Goal: Navigation & Orientation: Find specific page/section

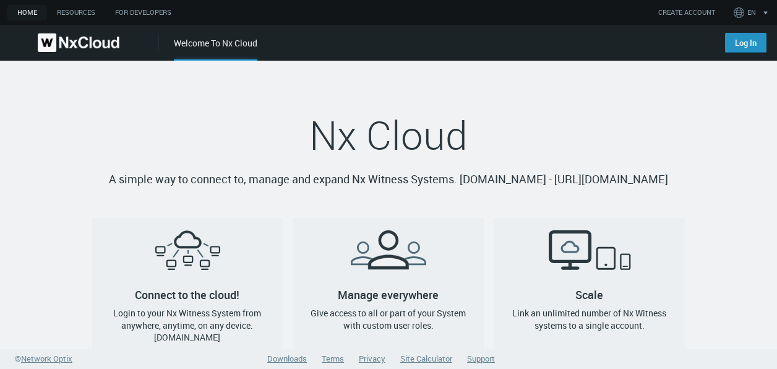
click at [743, 40] on link "Log In" at bounding box center [745, 43] width 41 height 20
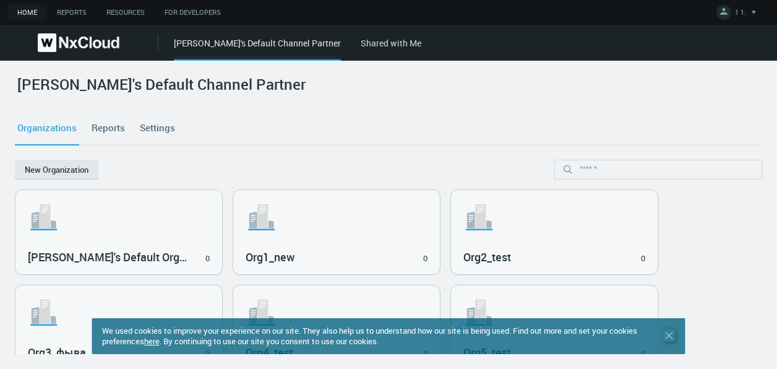
click at [672, 336] on icon ".st0 { stroke : #698796; } Close" at bounding box center [669, 335] width 12 height 12
click at [159, 342] on link "here" at bounding box center [150, 340] width 15 height 11
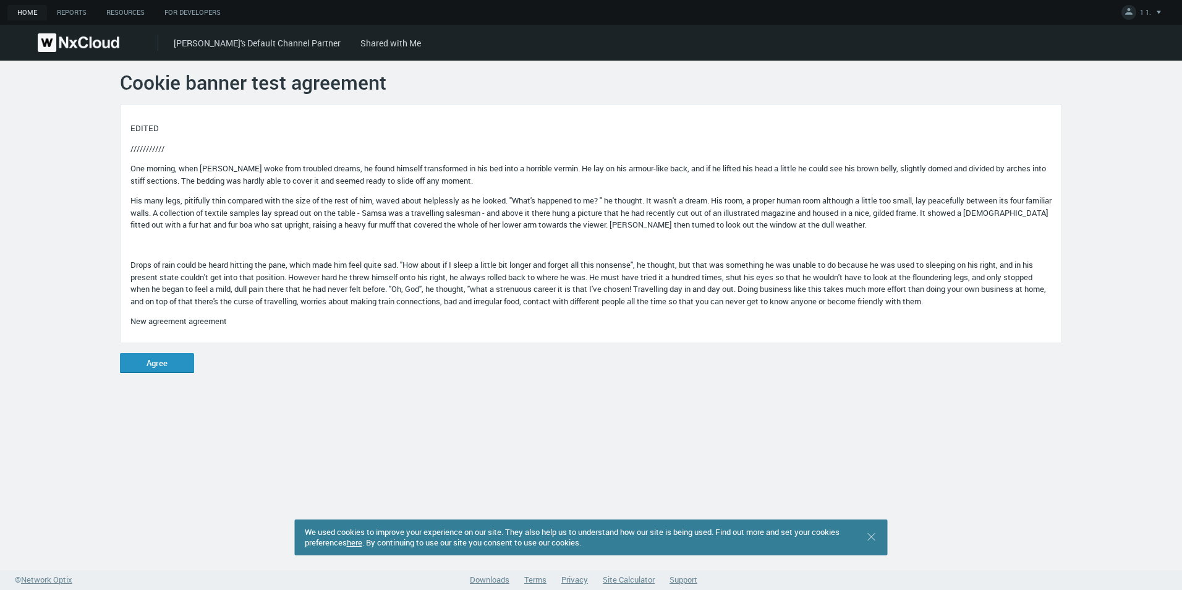
click at [171, 362] on button "Agree" at bounding box center [157, 363] width 74 height 20
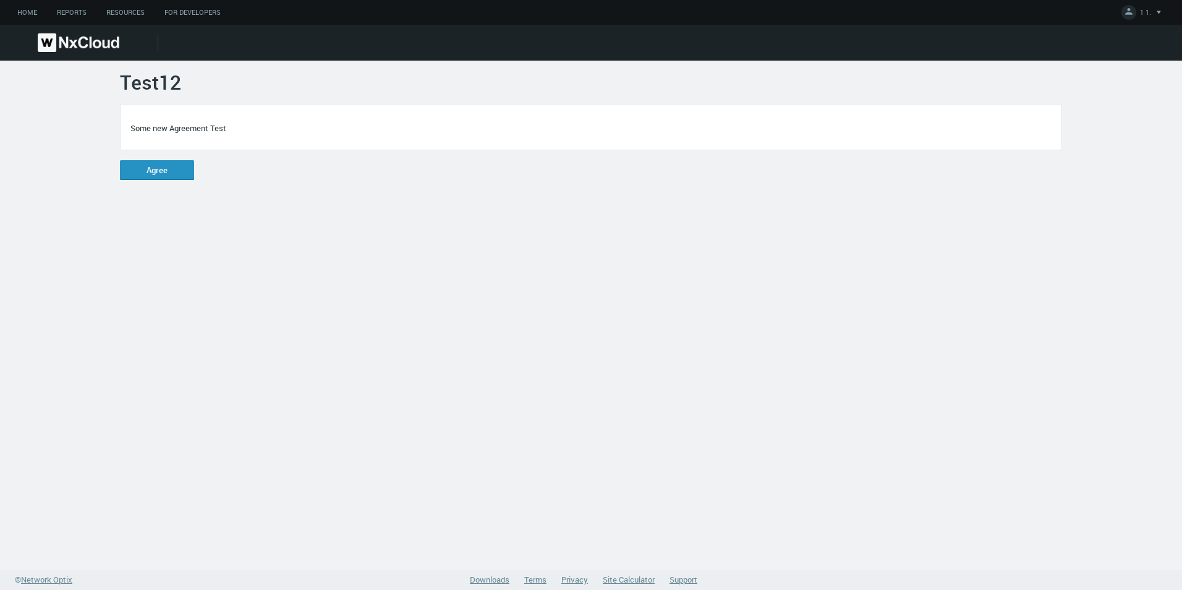
click at [155, 171] on button "Agree" at bounding box center [157, 170] width 74 height 20
click at [92, 40] on img at bounding box center [79, 42] width 82 height 19
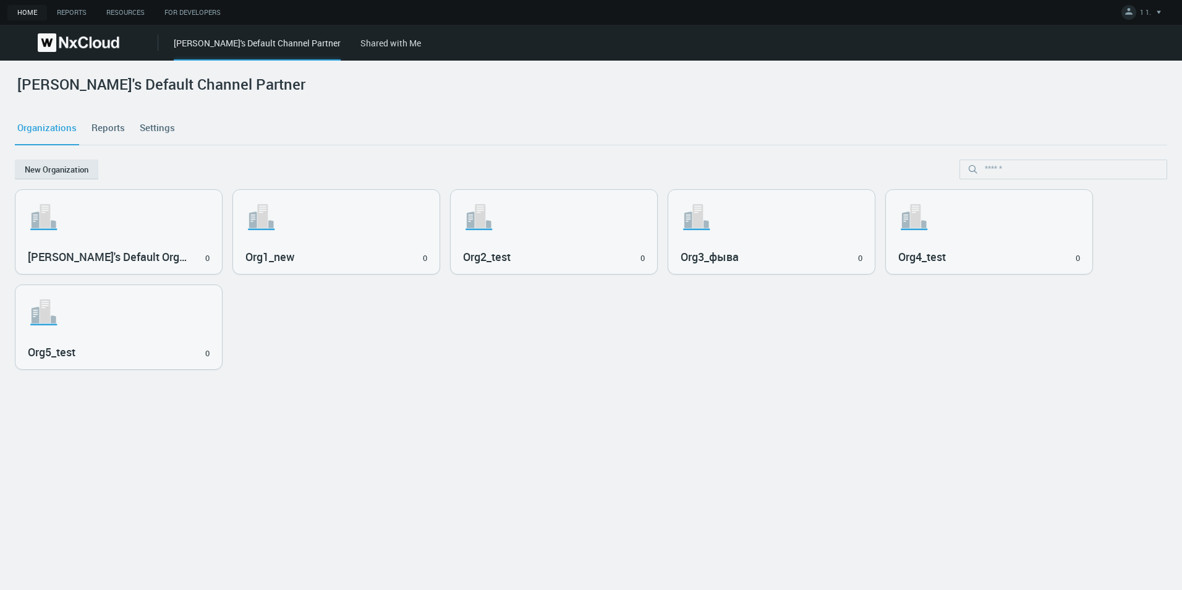
click at [481, 403] on cdk-virtual-scroll-viewport ".st1{fill:var(--svg-placeholder-elm2-color);} .st2{fill:var(--brand-core);} .st…" at bounding box center [591, 382] width 1153 height 386
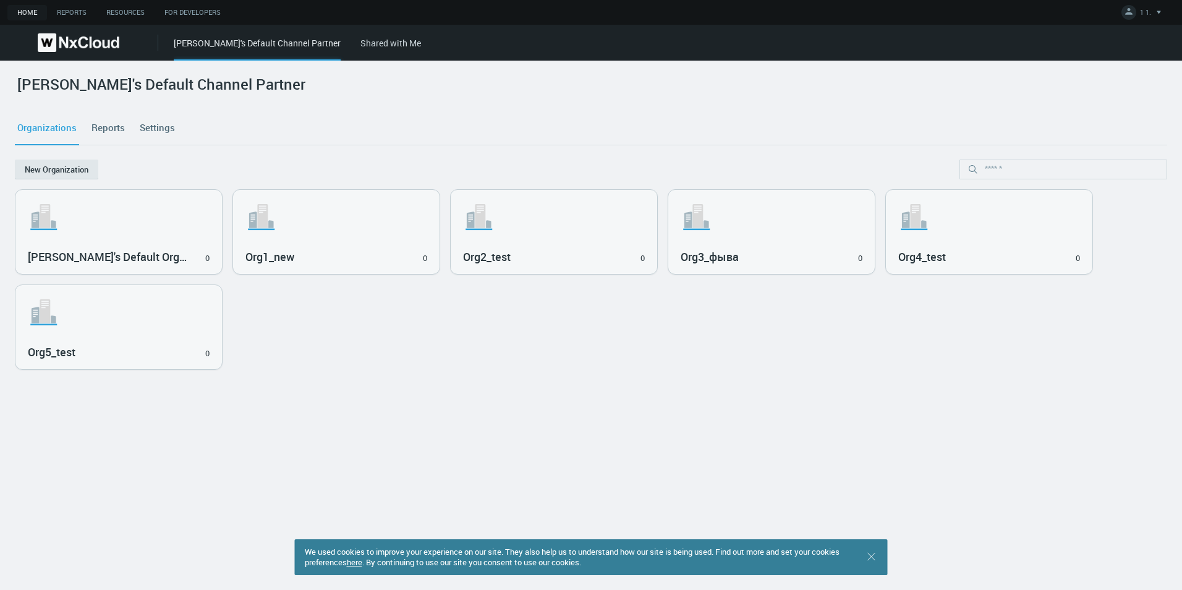
click at [362, 560] on link "here" at bounding box center [354, 562] width 15 height 11
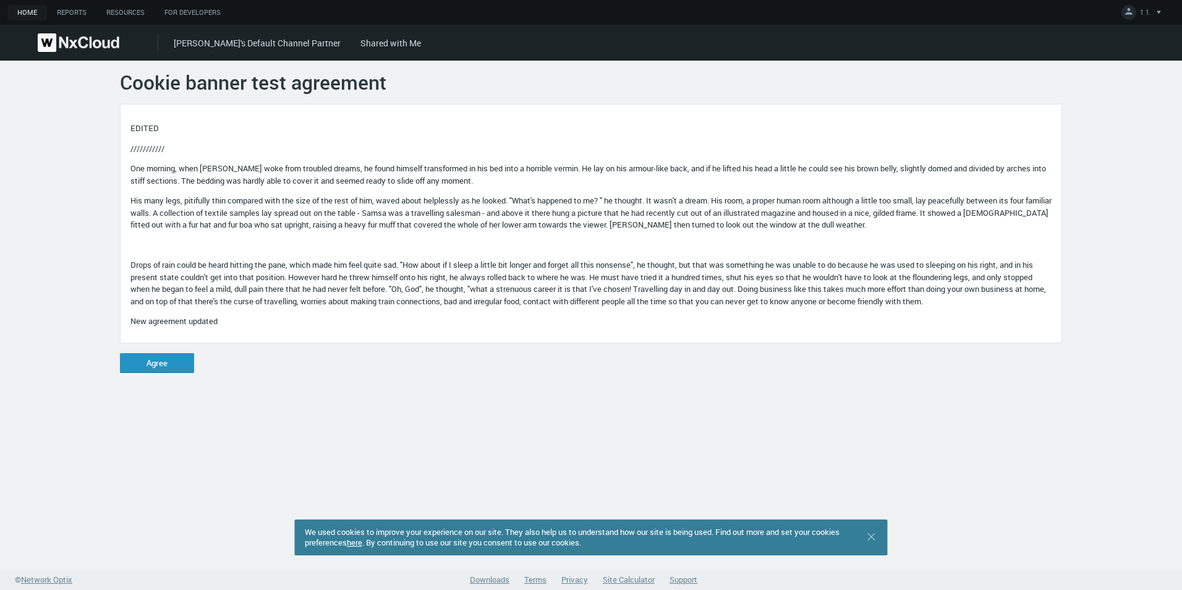
click at [173, 359] on button "Agree" at bounding box center [157, 363] width 74 height 20
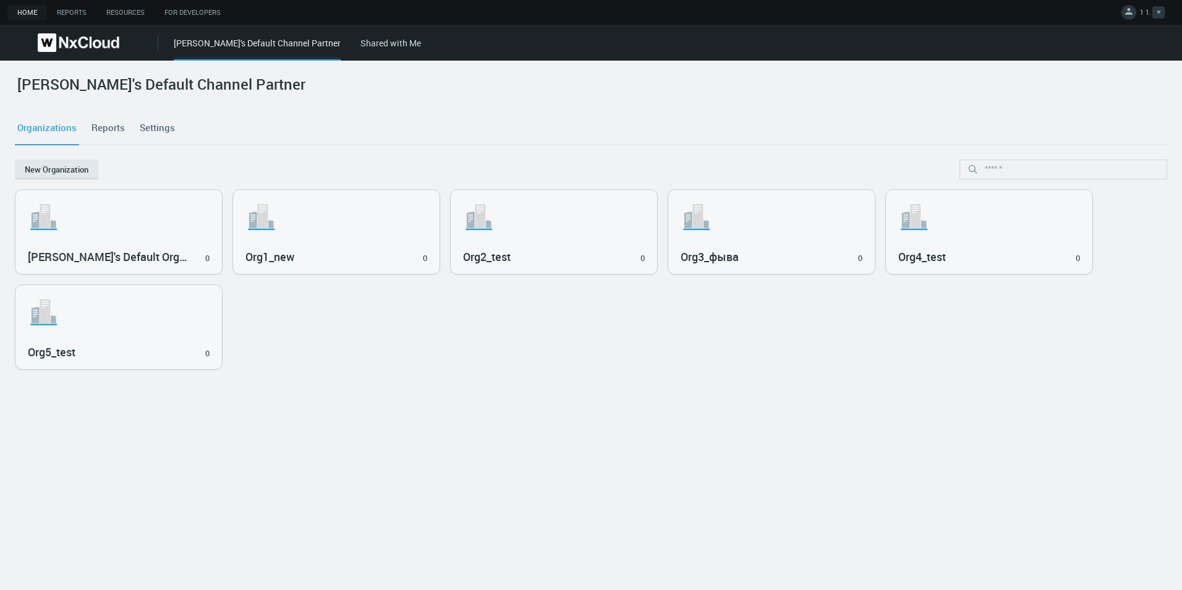
click at [1151, 11] on span "1 1." at bounding box center [1145, 14] width 11 height 14
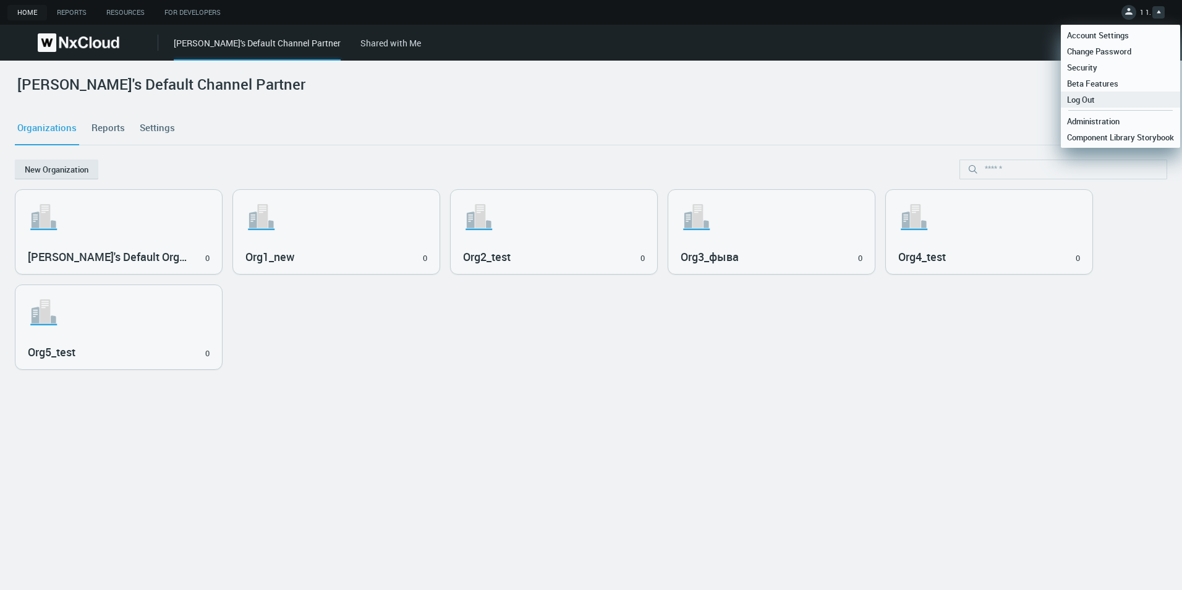
click at [1093, 104] on span "Log Out" at bounding box center [1081, 99] width 40 height 11
